Goal: Feedback & Contribution: Leave review/rating

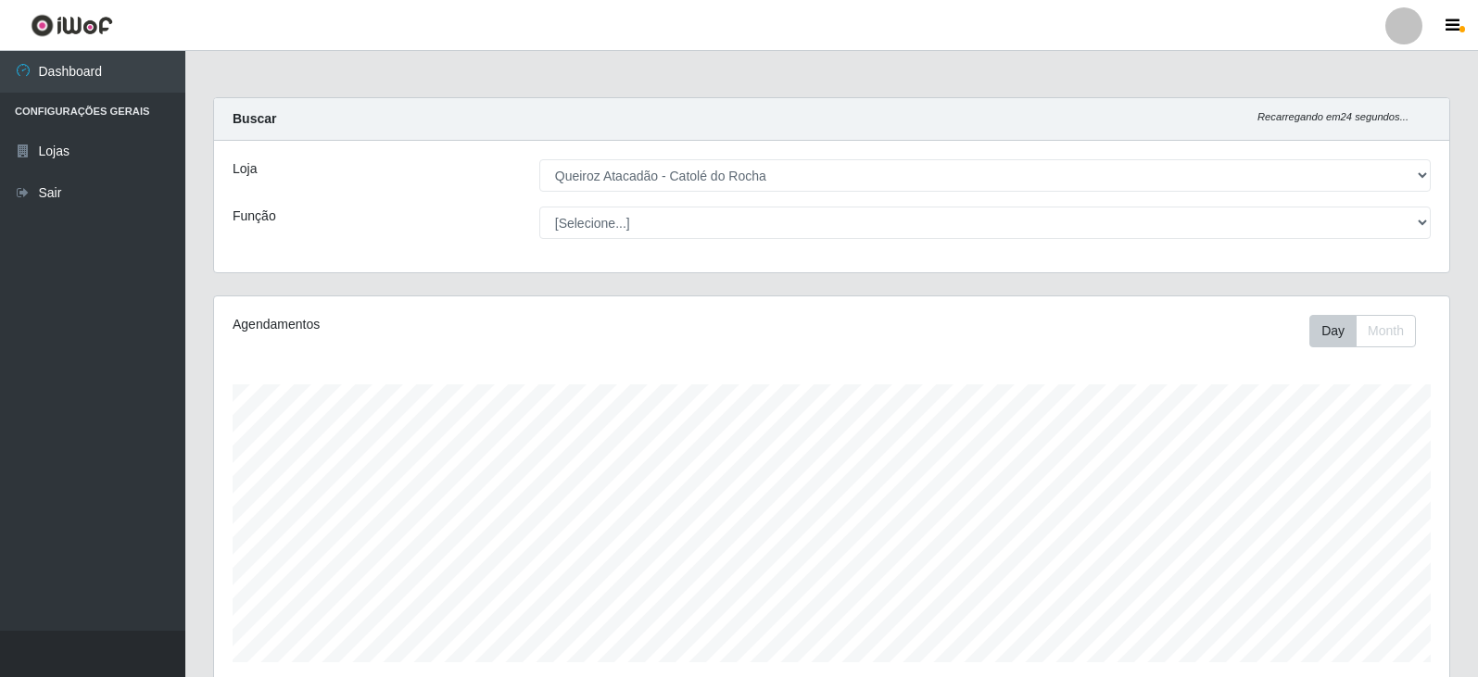
select select "500"
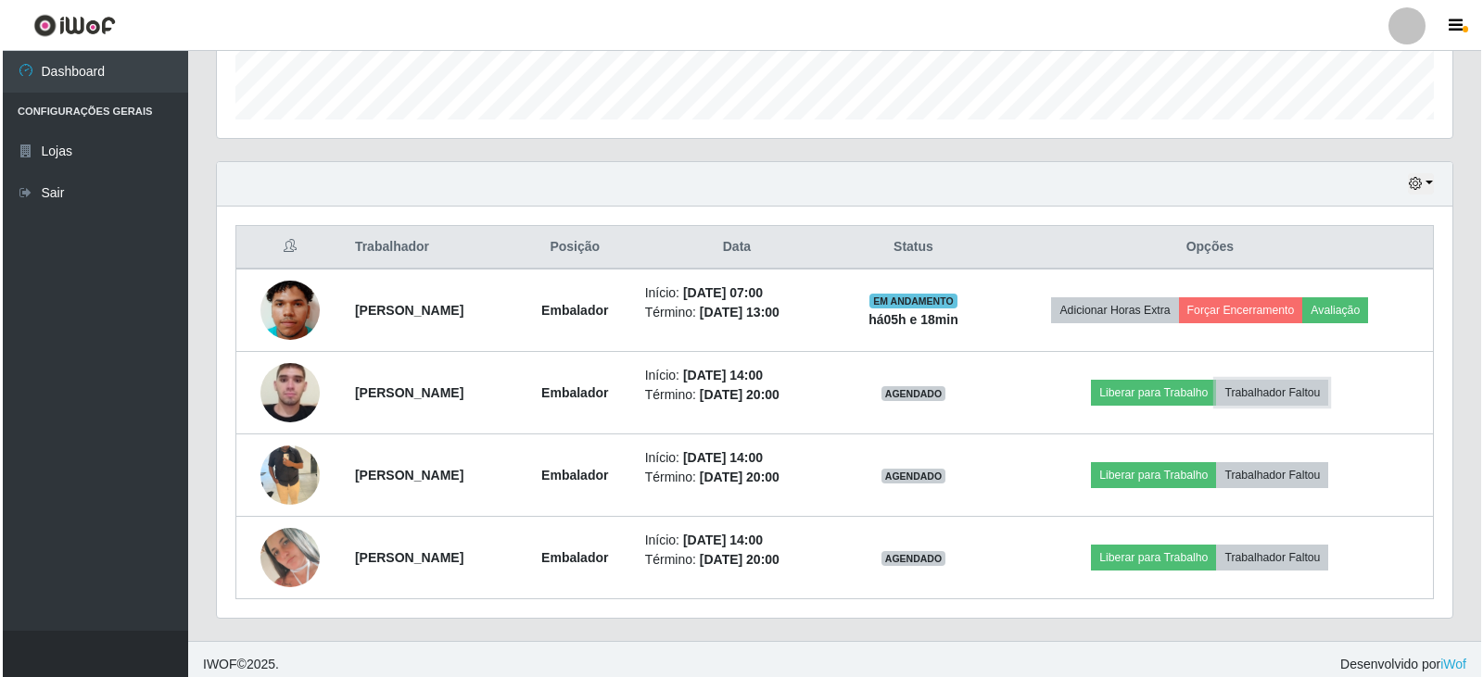
scroll to position [553, 0]
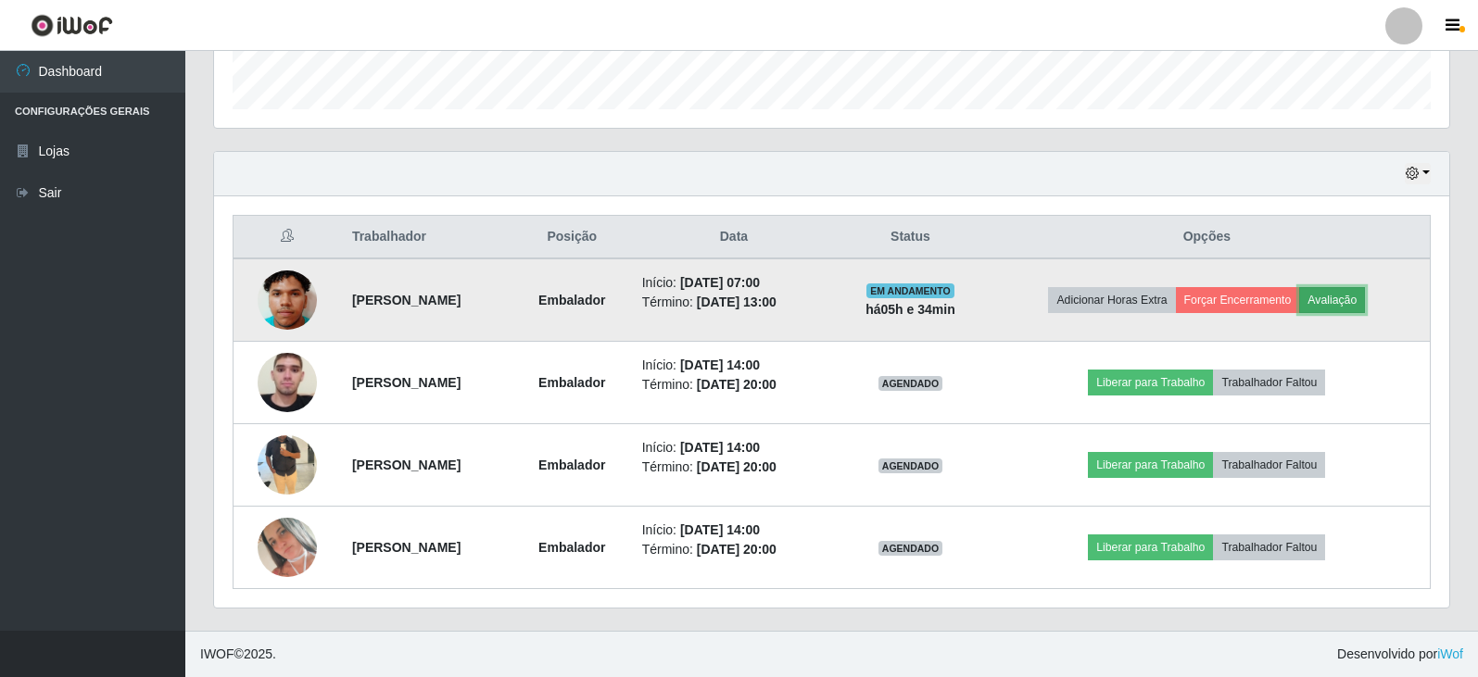
click at [1353, 298] on button "Avaliação" at bounding box center [1332, 300] width 66 height 26
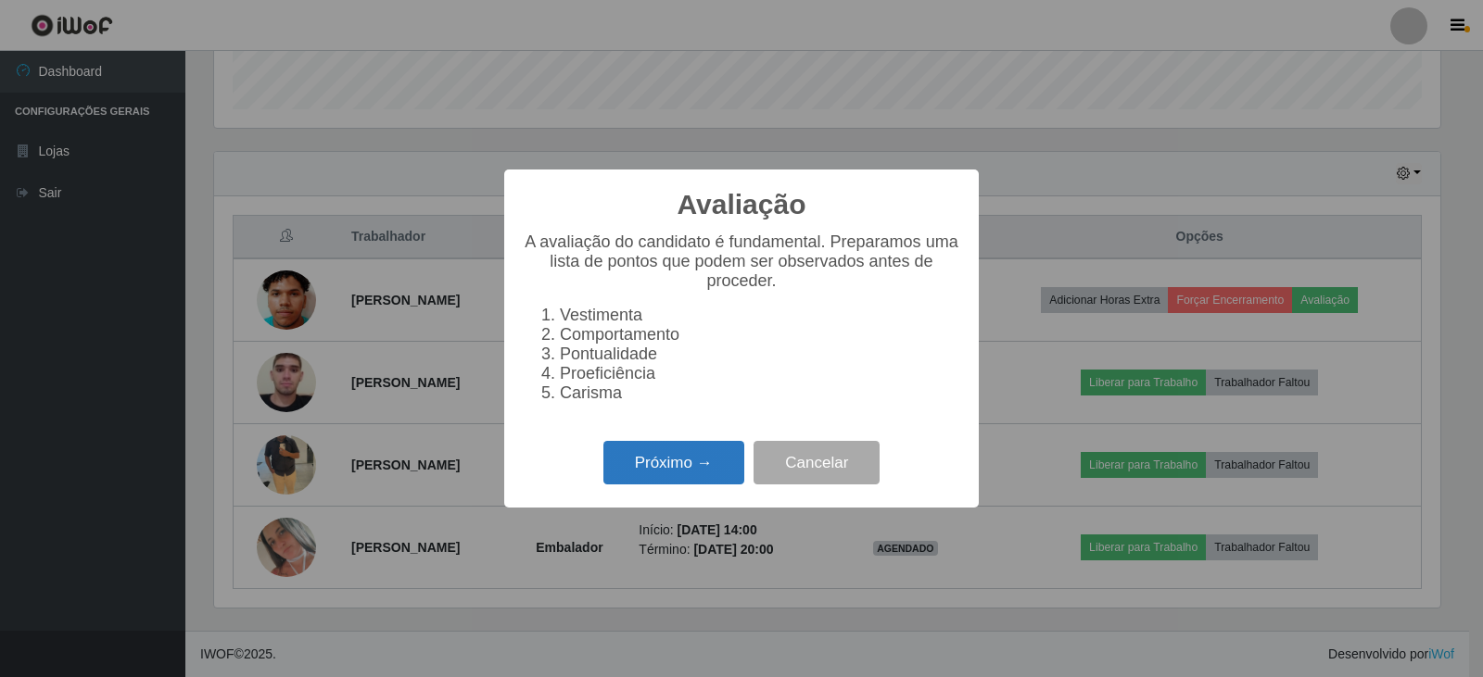
click at [662, 464] on button "Próximo →" at bounding box center [673, 463] width 141 height 44
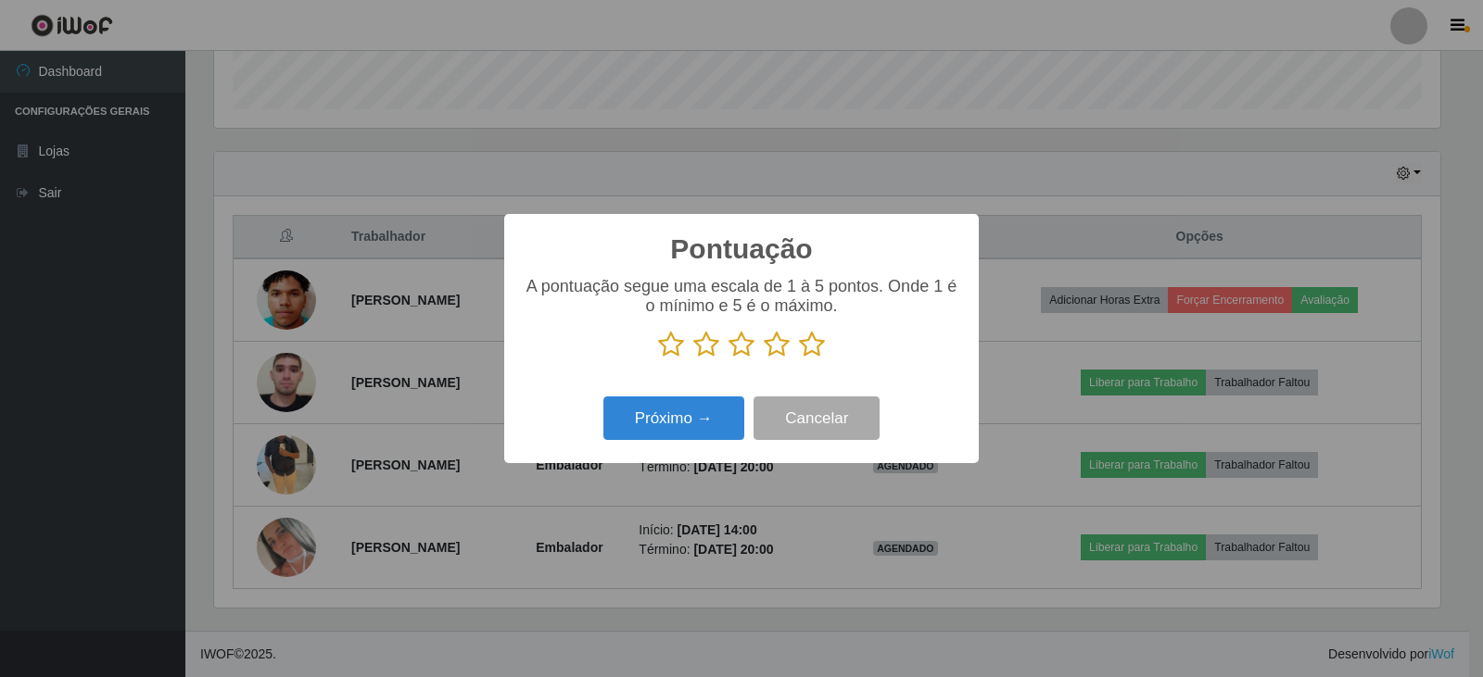
scroll to position [926244, 925403]
click at [814, 348] on icon at bounding box center [812, 345] width 26 height 28
click at [799, 359] on input "radio" at bounding box center [799, 359] width 0 height 0
click at [706, 418] on button "Próximo →" at bounding box center [673, 419] width 141 height 44
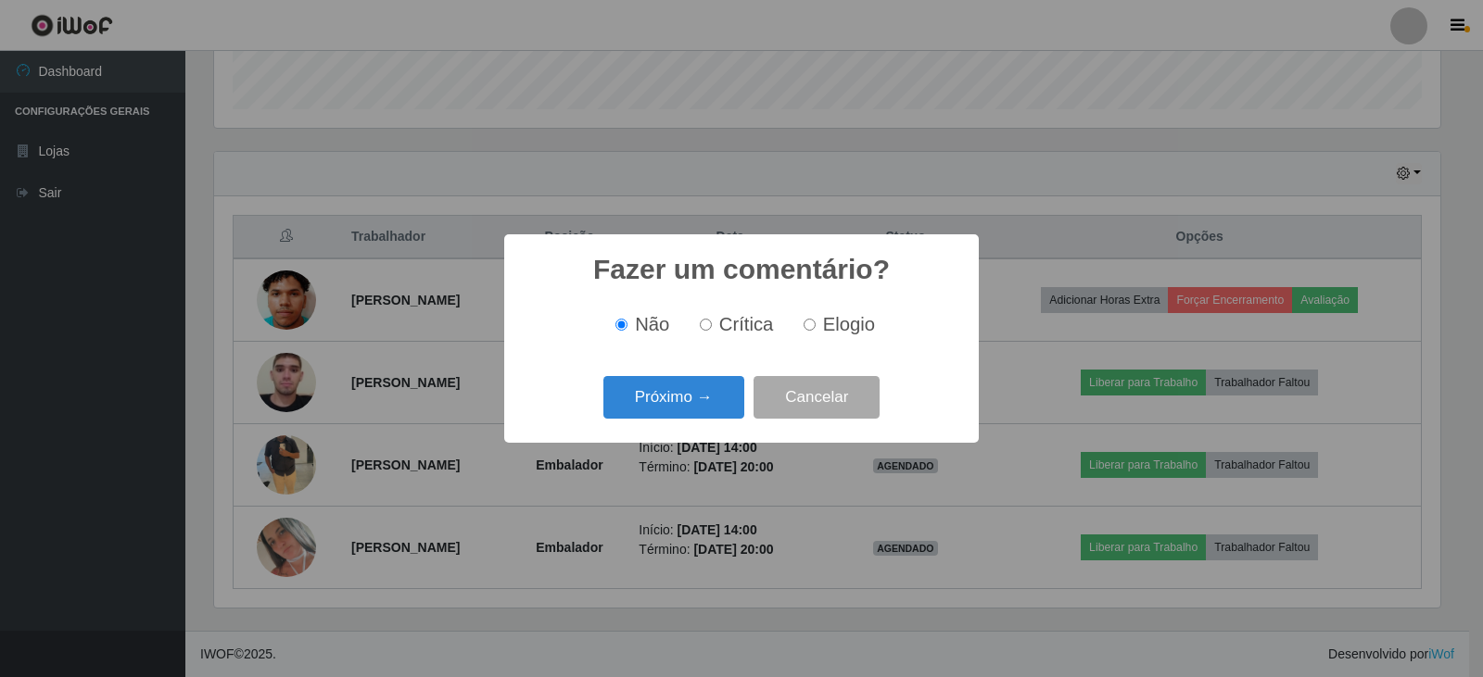
click at [814, 328] on input "Elogio" at bounding box center [809, 325] width 12 height 12
radio input "true"
click at [722, 397] on button "Próximo →" at bounding box center [673, 398] width 141 height 44
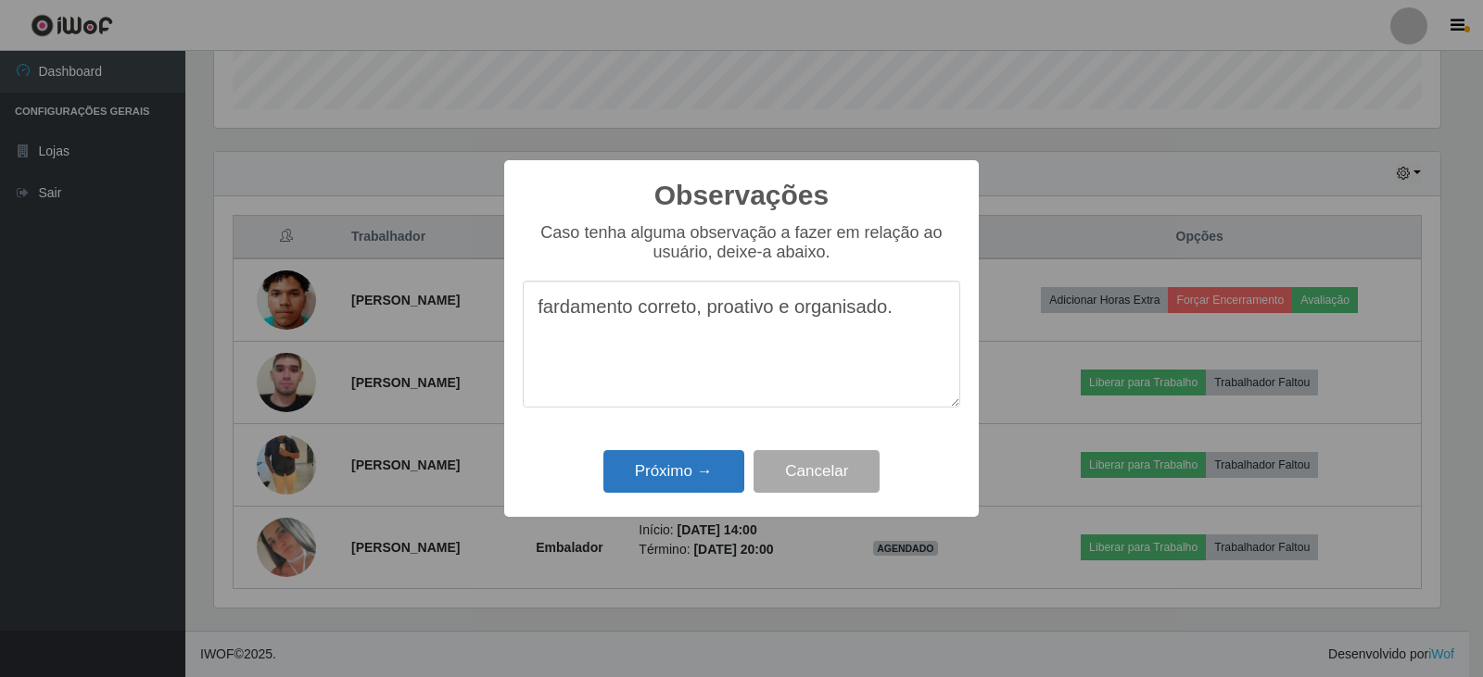
type textarea "fardamento correto, proativo e organisado."
click at [673, 475] on button "Próximo →" at bounding box center [673, 472] width 141 height 44
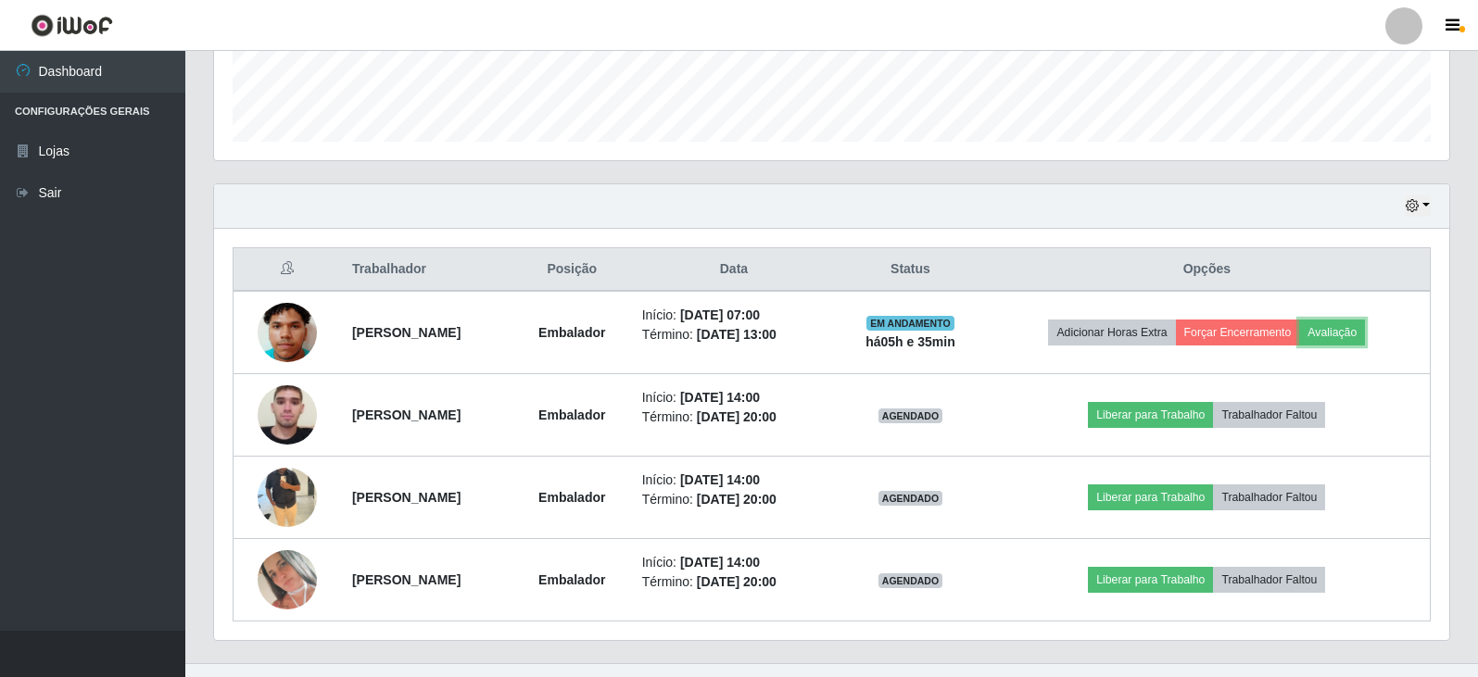
scroll to position [553, 0]
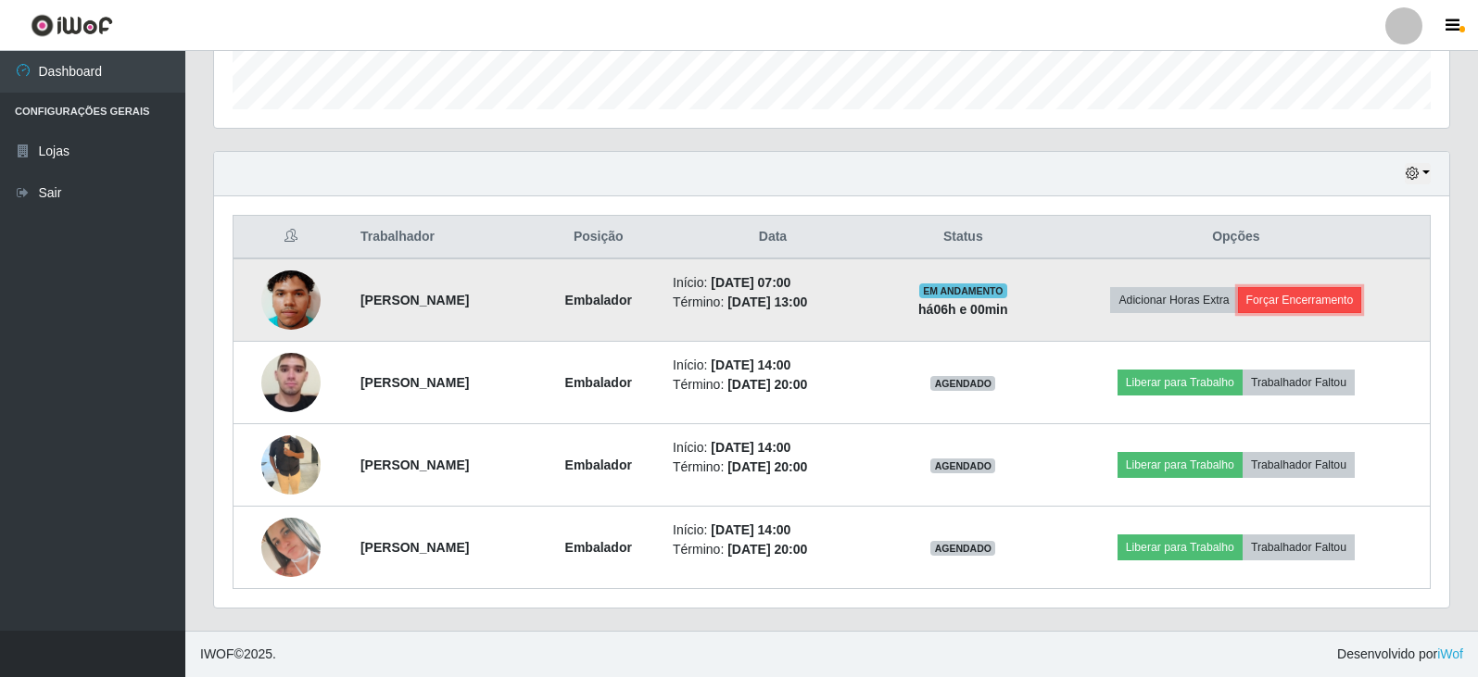
click at [1313, 291] on button "Forçar Encerramento" at bounding box center [1300, 300] width 124 height 26
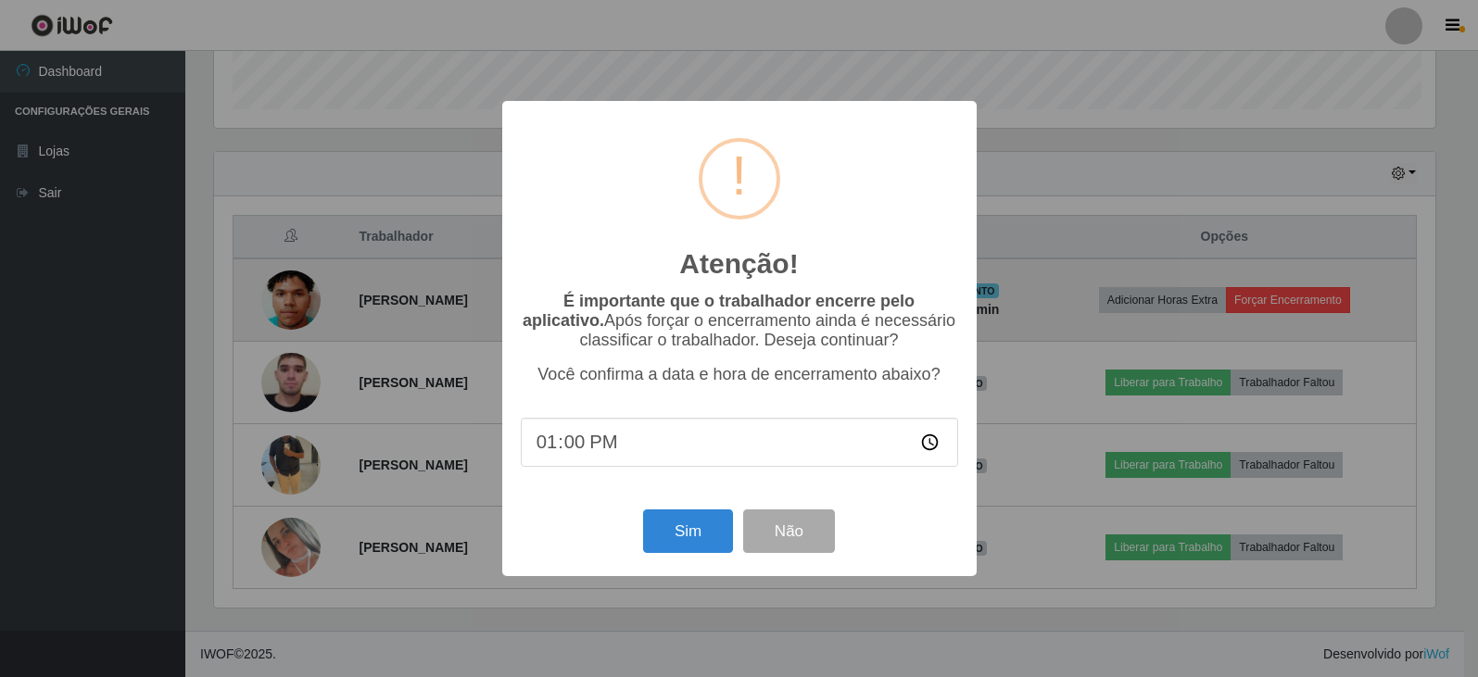
scroll to position [385, 1226]
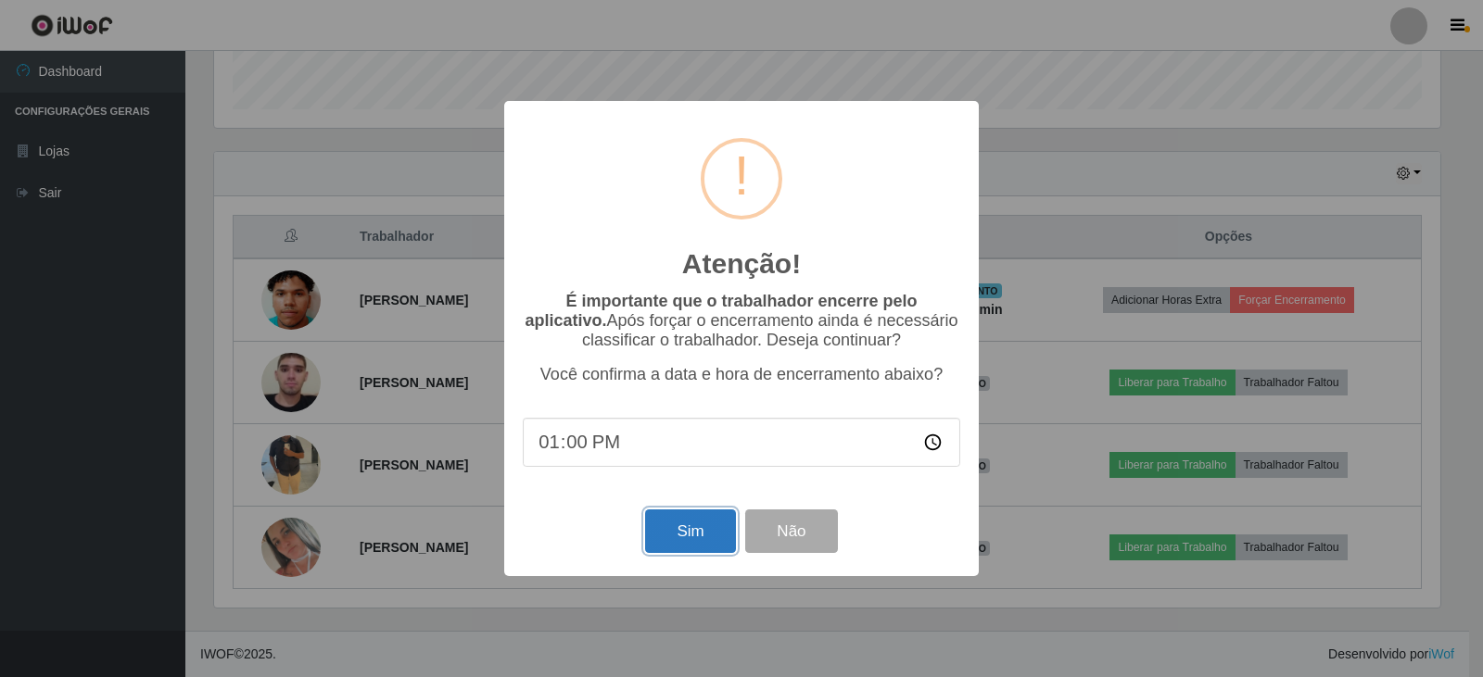
drag, startPoint x: 672, startPoint y: 528, endPoint x: 694, endPoint y: 528, distance: 22.2
click at [684, 528] on button "Sim" at bounding box center [690, 532] width 90 height 44
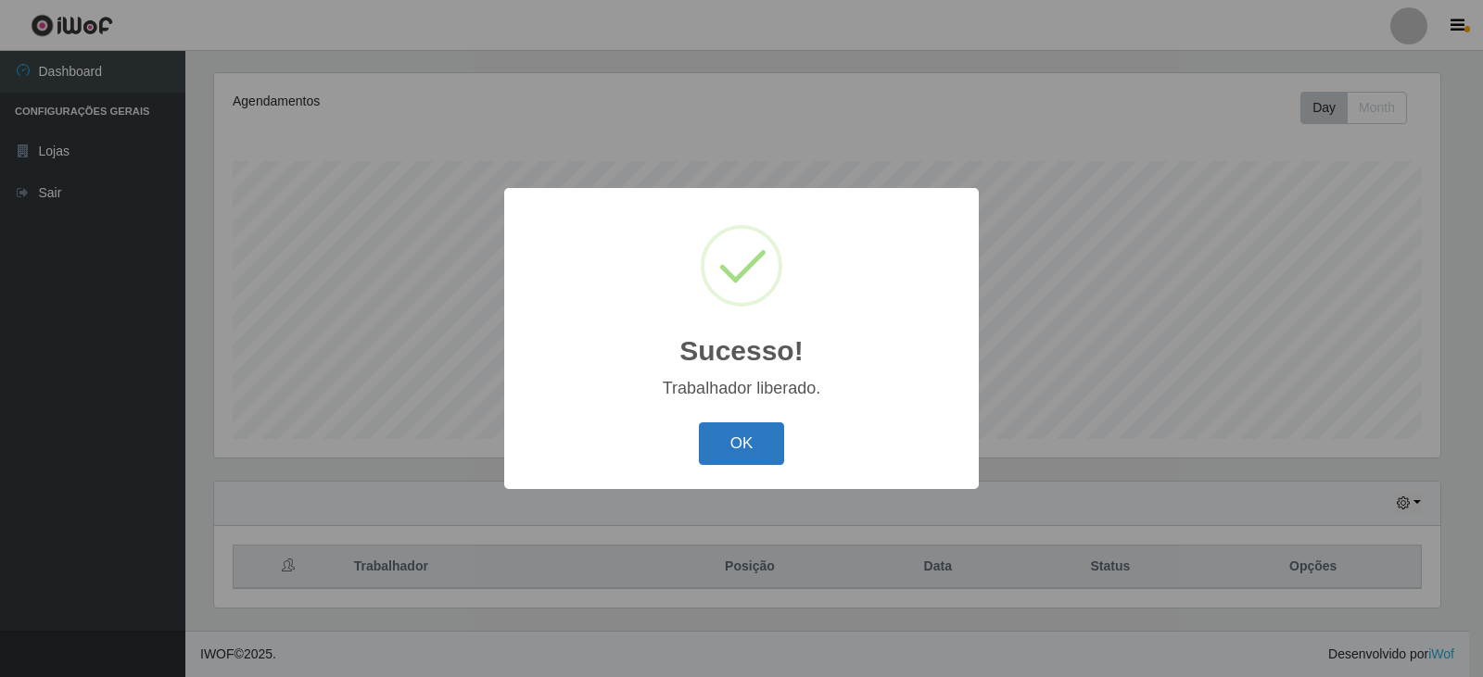
click at [728, 432] on button "OK" at bounding box center [742, 445] width 86 height 44
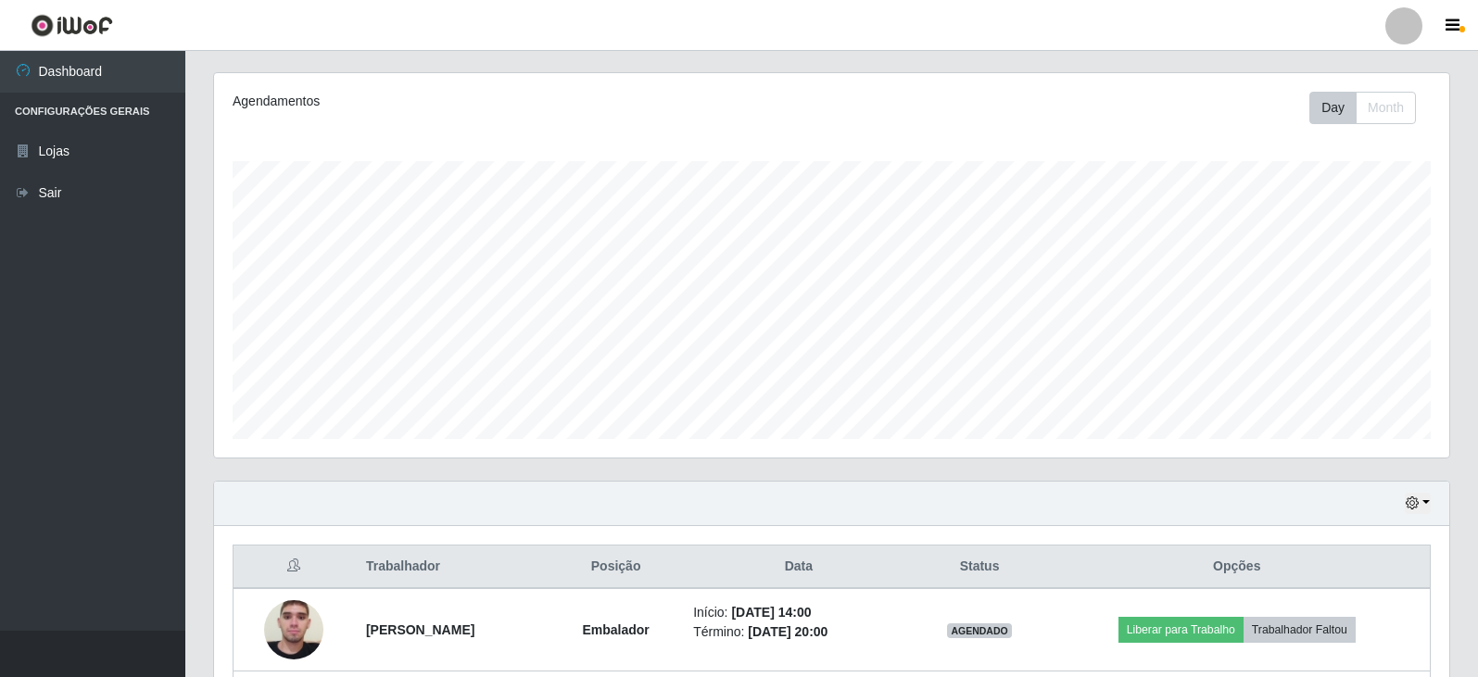
scroll to position [471, 0]
